Goal: Find specific page/section: Locate a particular part of the current website

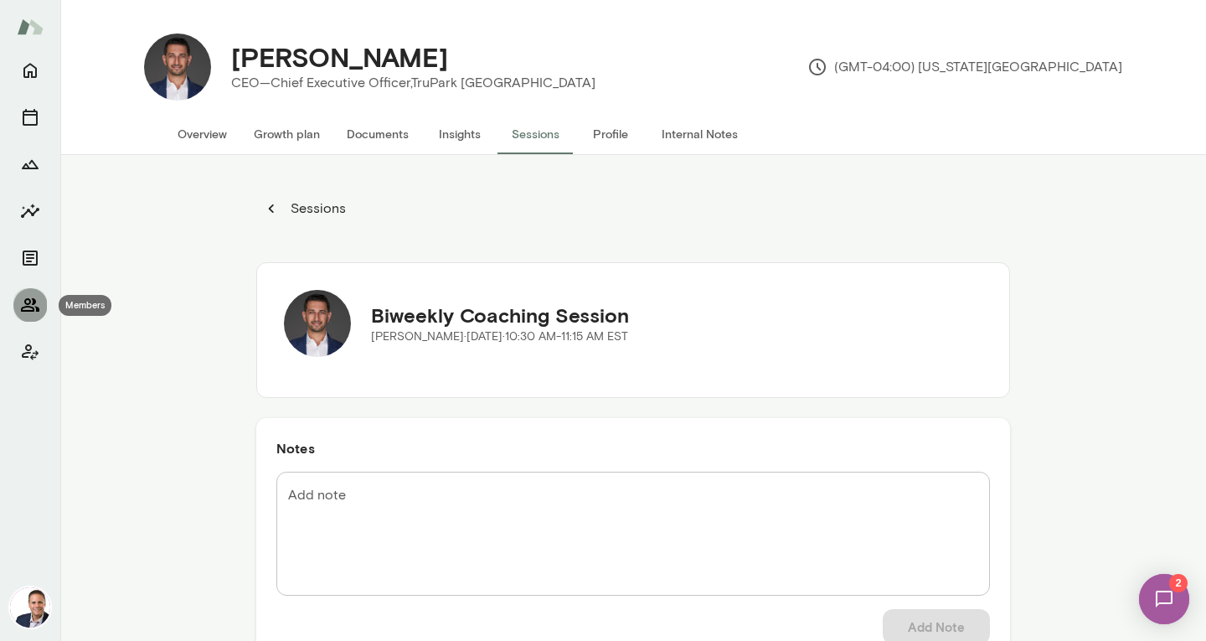
click at [28, 300] on icon "Members" at bounding box center [30, 304] width 18 height 13
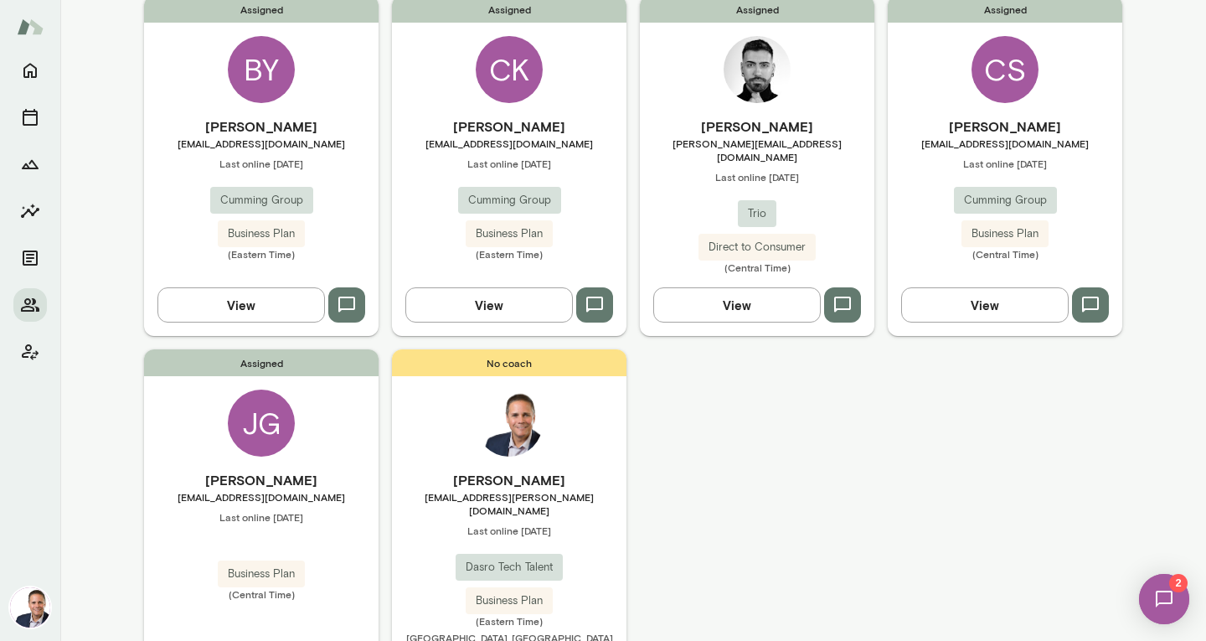
scroll to position [535, 0]
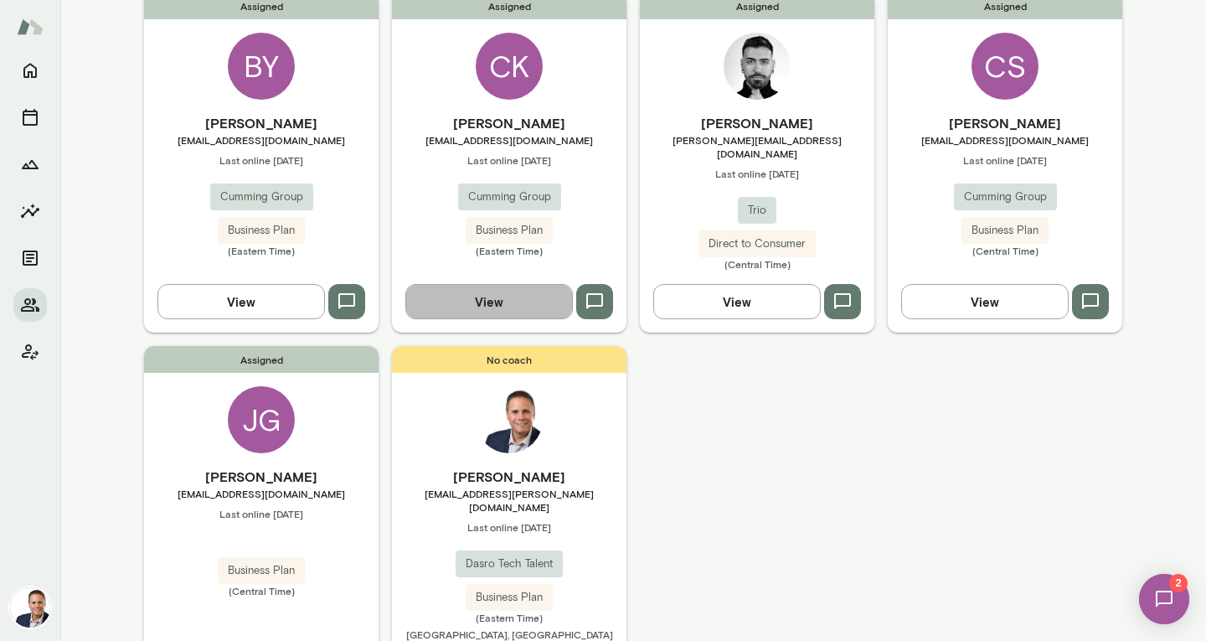
click at [516, 284] on button "View" at bounding box center [490, 301] width 168 height 35
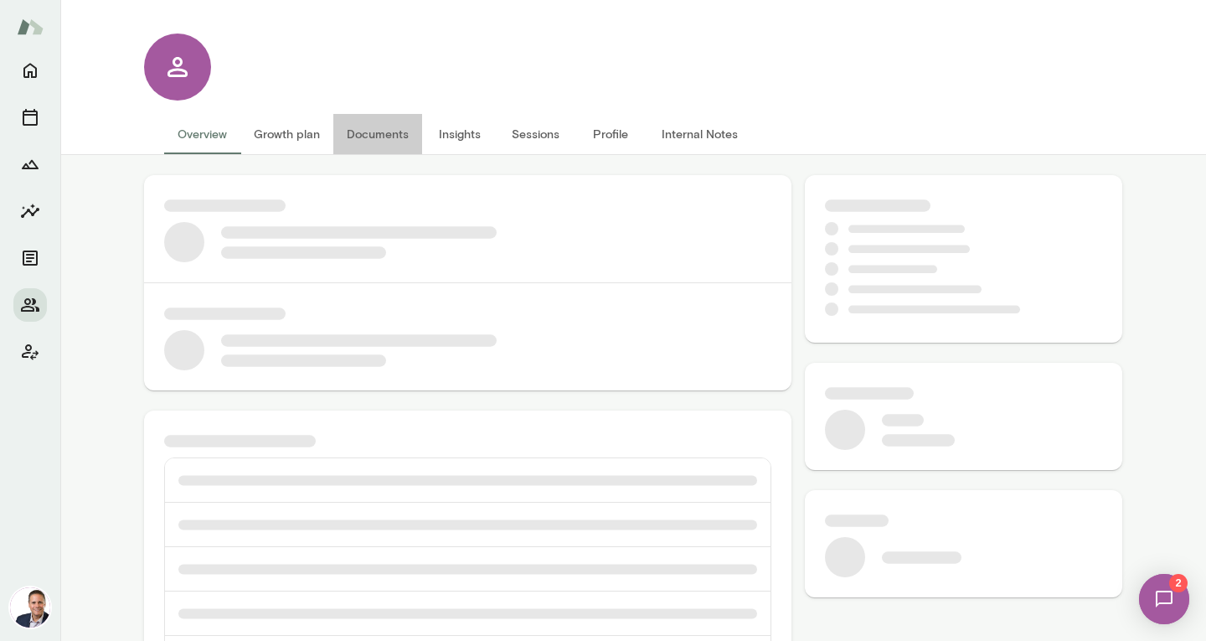
click at [378, 125] on button "Documents" at bounding box center [377, 134] width 89 height 40
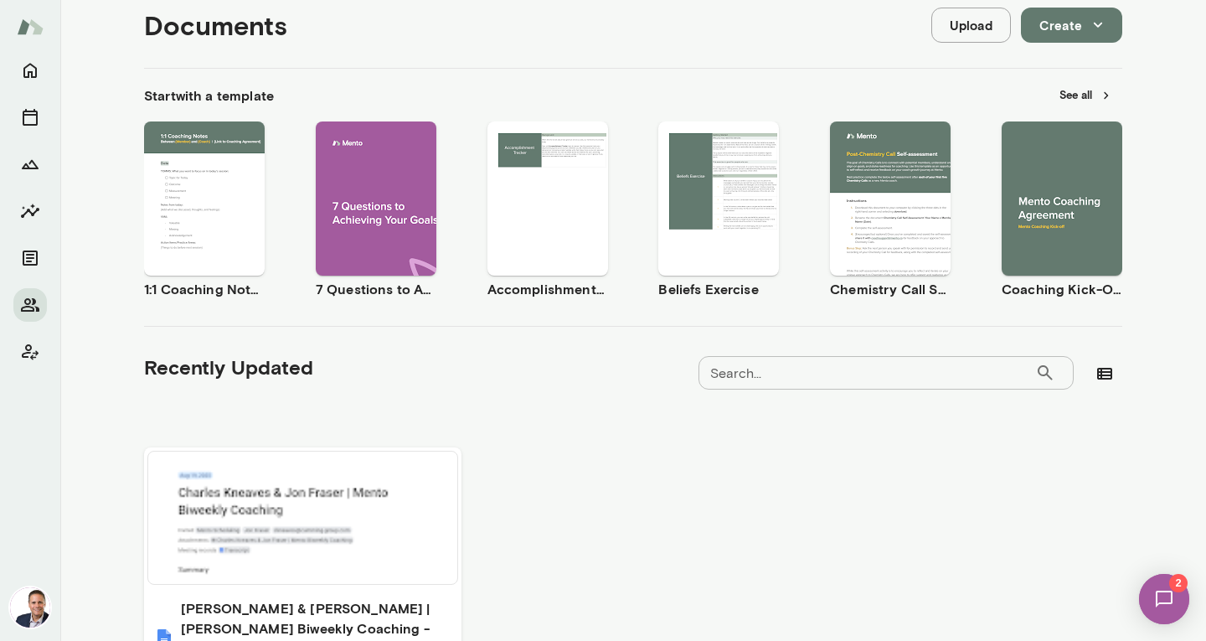
scroll to position [356, 0]
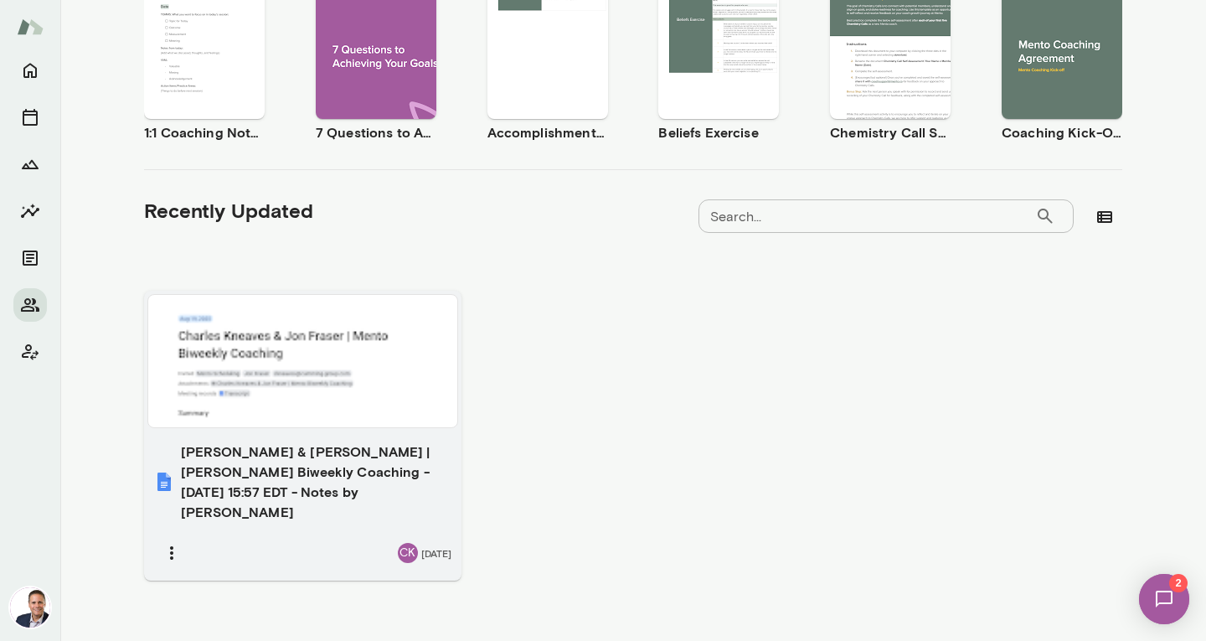
click at [297, 477] on h6 "[PERSON_NAME] & [PERSON_NAME] | [PERSON_NAME] Biweekly Coaching - [DATE] 15:57 …" at bounding box center [316, 482] width 271 height 80
